Goal: Ask a question

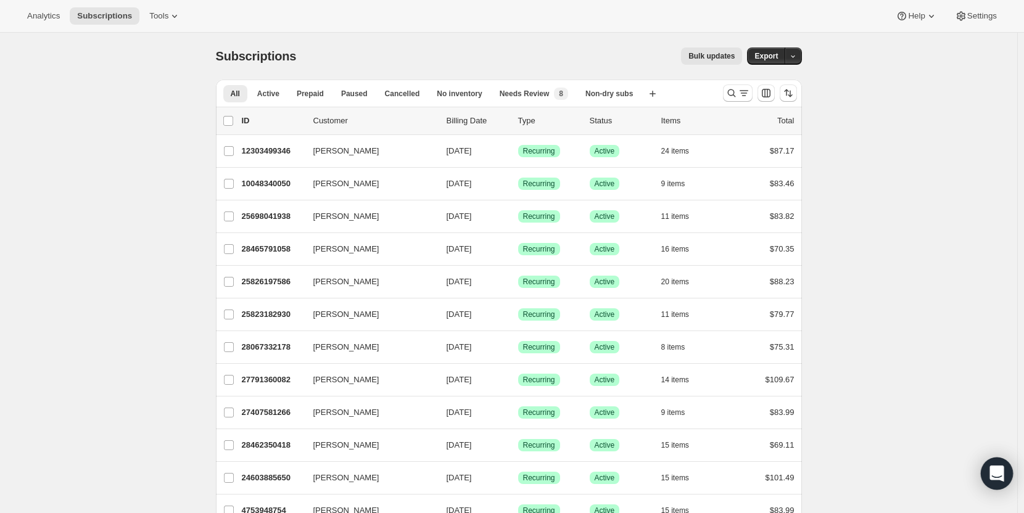
click at [994, 474] on icon "Open Intercom Messenger" at bounding box center [996, 474] width 14 height 16
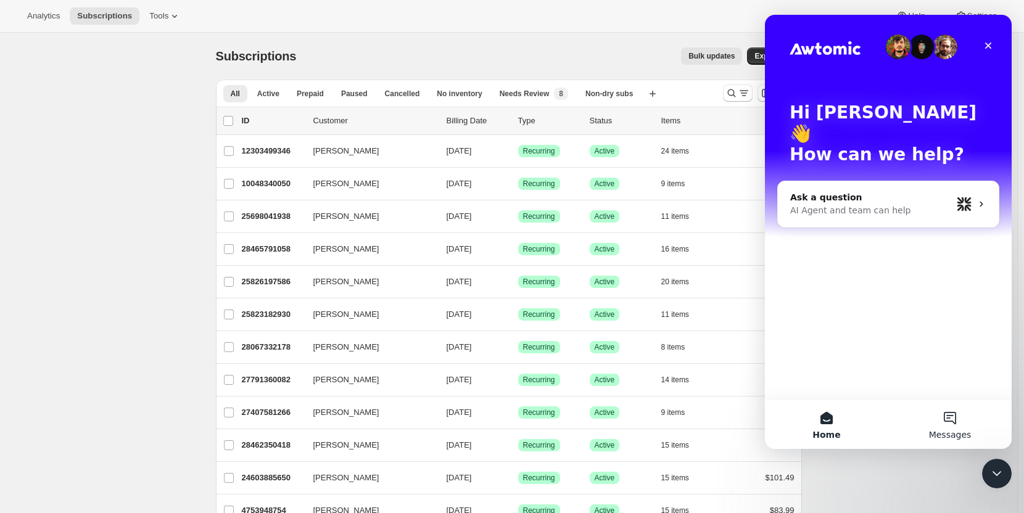
click at [951, 416] on button "Messages" at bounding box center [949, 424] width 123 height 49
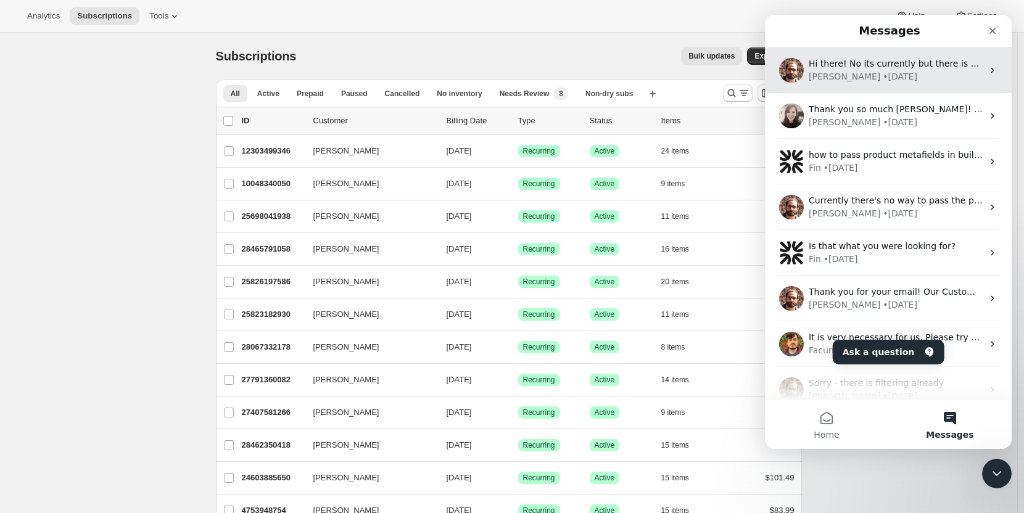
click at [848, 68] on span "Hi there! No its currently but there is a bundle.subtitle metafield you can use…" at bounding box center [1031, 64] width 445 height 10
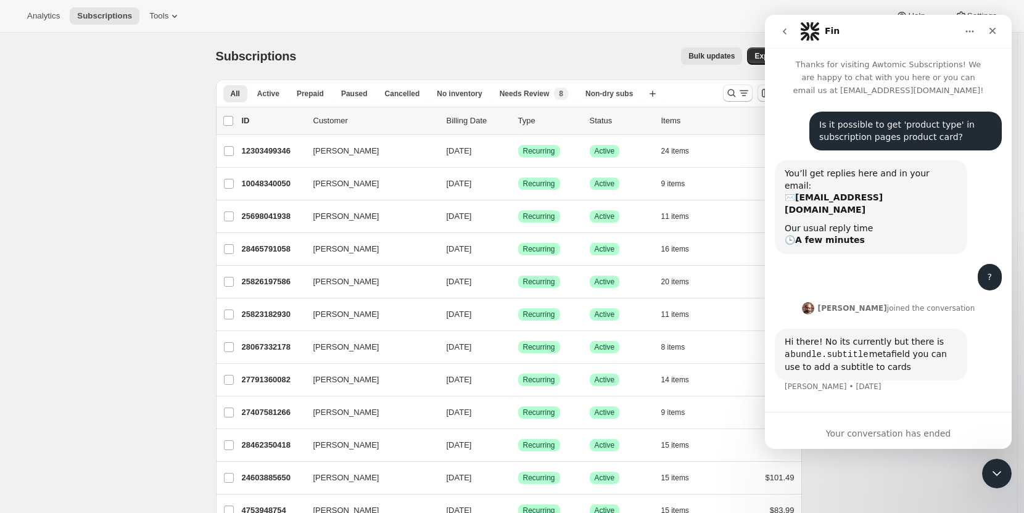
click at [861, 349] on code "bundle.subtitle" at bounding box center [829, 354] width 79 height 11
drag, startPoint x: 860, startPoint y: 332, endPoint x: 784, endPoint y: 336, distance: 76.6
click at [784, 336] on div "Hi there! No its currently but there is a bundle.subtitle metafield you can use…" at bounding box center [871, 355] width 192 height 52
copy code "bundle.subtitle"
click at [904, 362] on div "Hi there! No its currently but there is a bundle.subtitle metafield you can use…" at bounding box center [888, 368] width 227 height 79
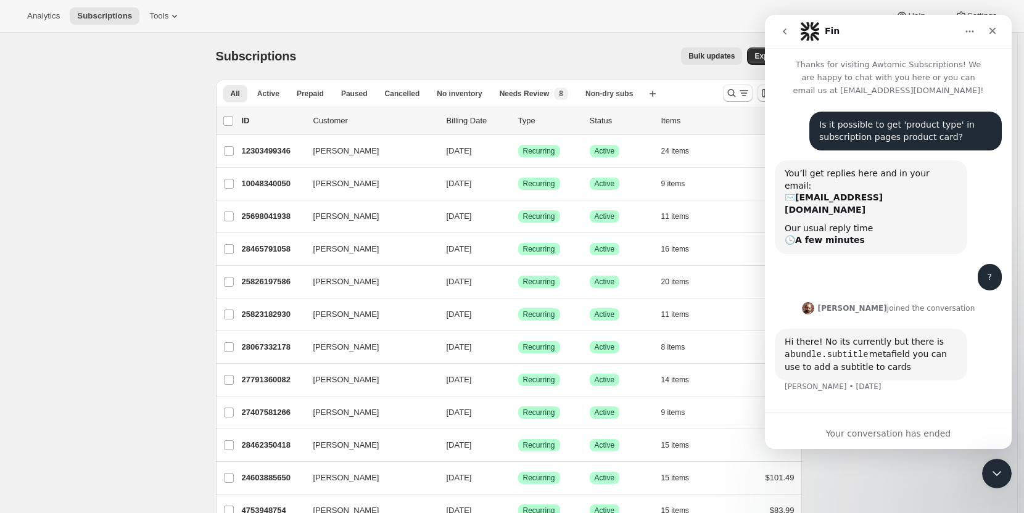
click at [780, 31] on icon "go back" at bounding box center [785, 32] width 10 height 10
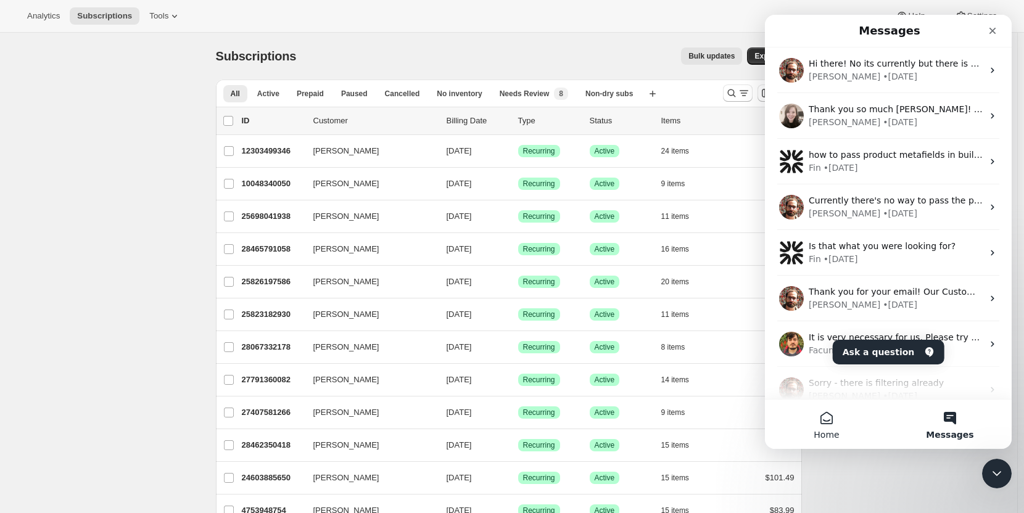
click at [844, 424] on button "Home" at bounding box center [826, 424] width 123 height 49
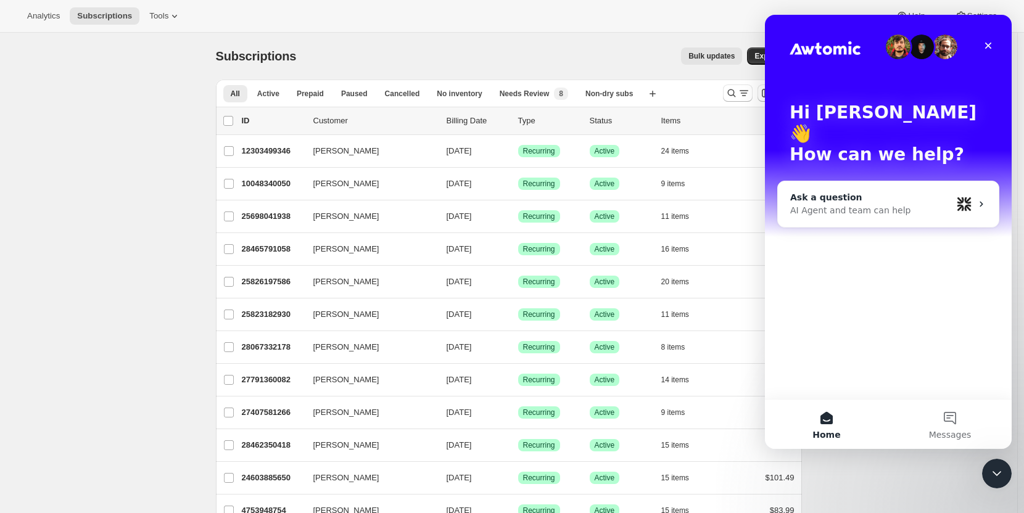
click at [854, 204] on div "AI Agent and team can help" at bounding box center [871, 210] width 162 height 13
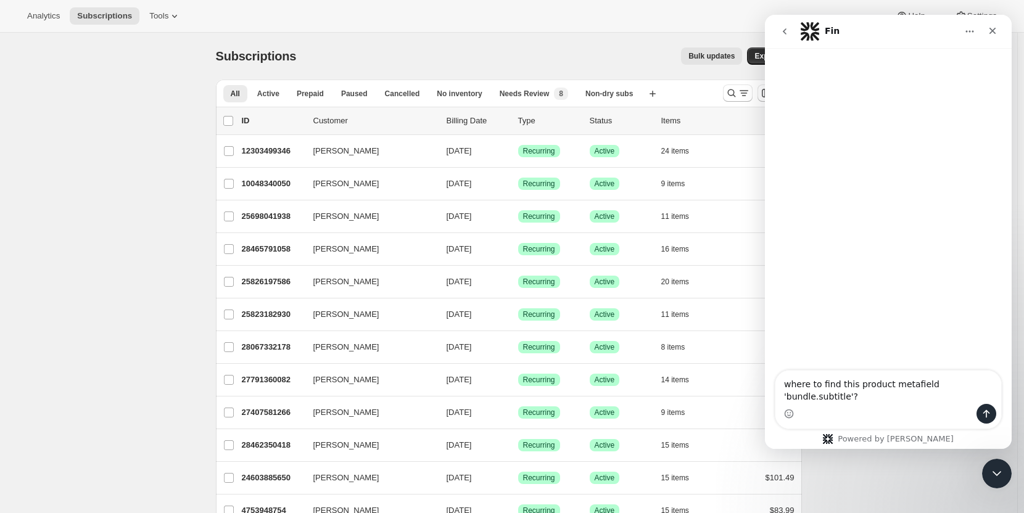
scroll to position [10, 0]
type textarea "where to find this product metafield 'bundle.subtitle'? Is it default?"
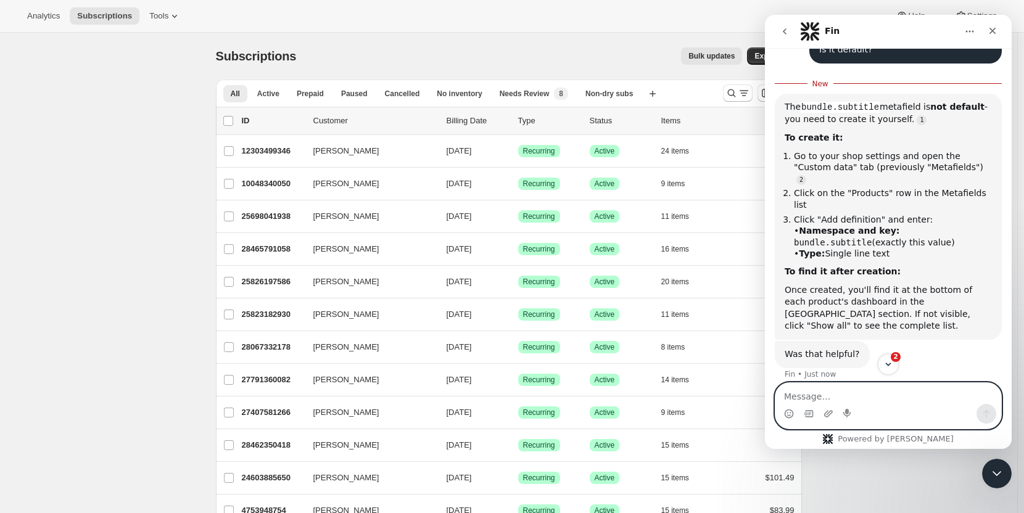
scroll to position [123, 0]
